Goal: Task Accomplishment & Management: Manage account settings

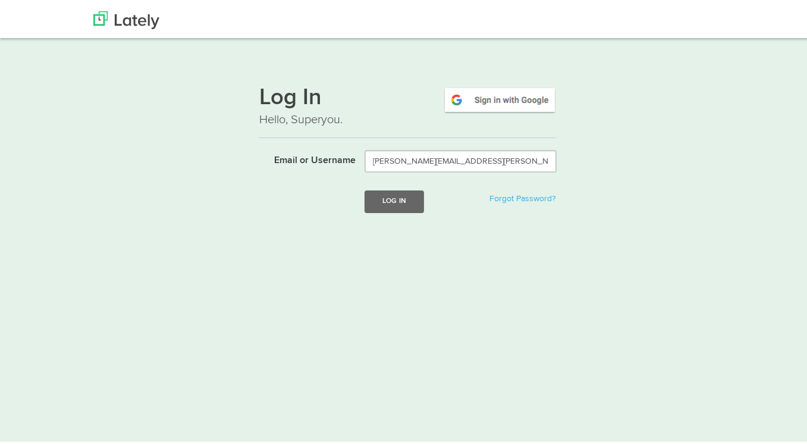
type input "[PERSON_NAME][EMAIL_ADDRESS][PERSON_NAME][DOMAIN_NAME]"
click at [365, 188] on button "Log In" at bounding box center [394, 199] width 59 height 22
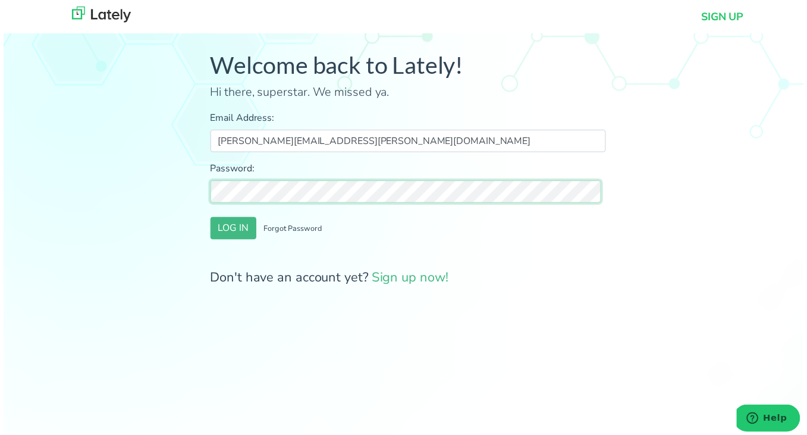
click at [209, 219] on button "LOG IN" at bounding box center [232, 230] width 46 height 23
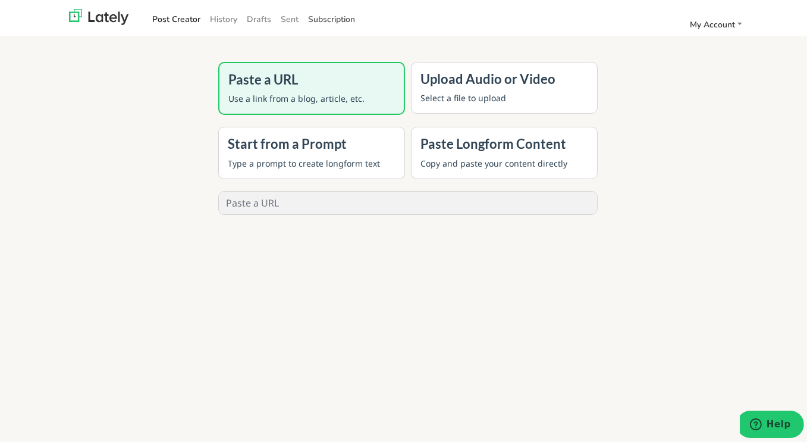
click at [332, 17] on link "Subscription" at bounding box center [331, 17] width 57 height 20
